Goal: Find specific page/section

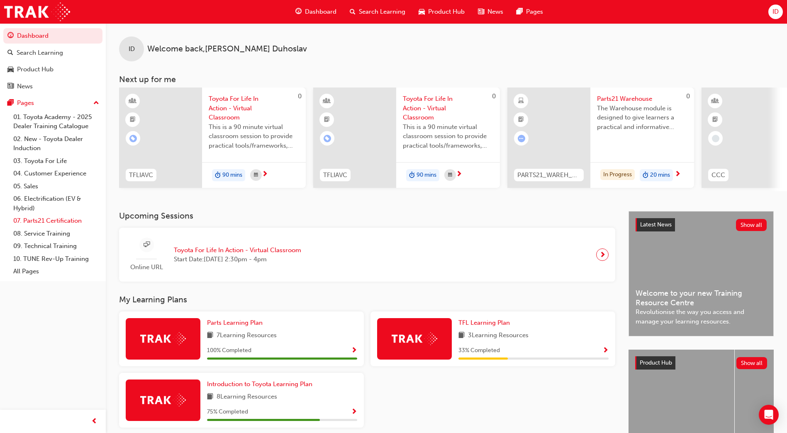
click at [37, 223] on link "07. Parts21 Certification" at bounding box center [56, 221] width 93 height 13
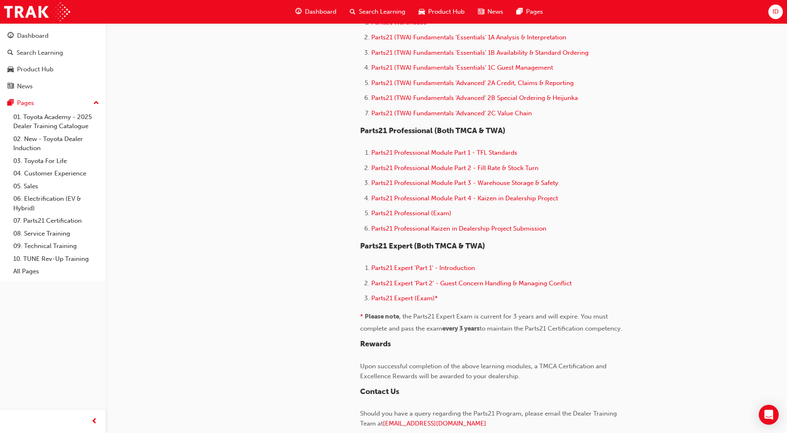
scroll to position [125, 0]
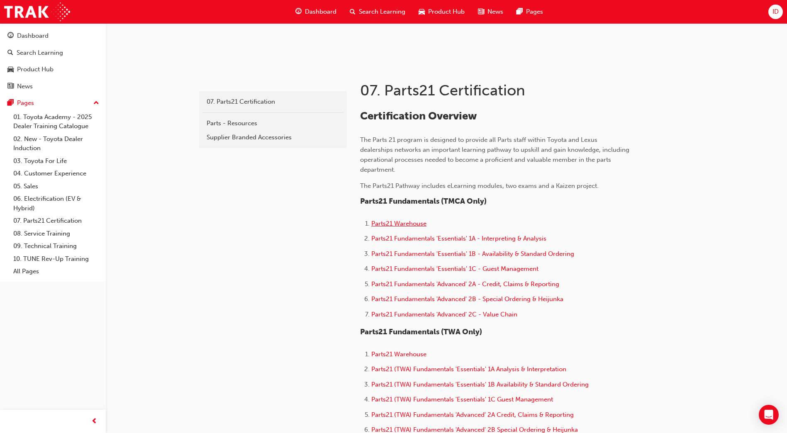
click at [376, 220] on span "Parts21 Warehouse" at bounding box center [398, 223] width 55 height 7
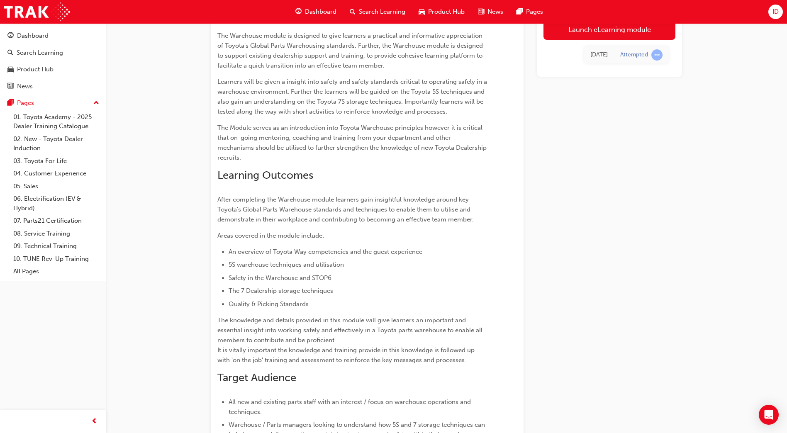
scroll to position [170, 0]
